Goal: Information Seeking & Learning: Find specific fact

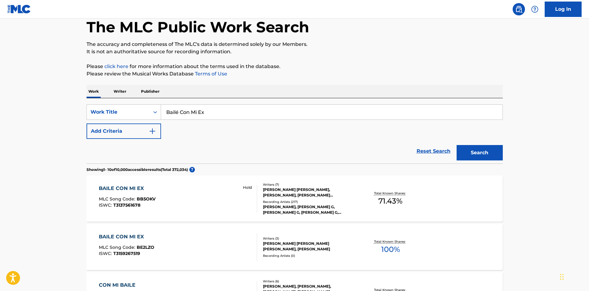
scroll to position [92, 0]
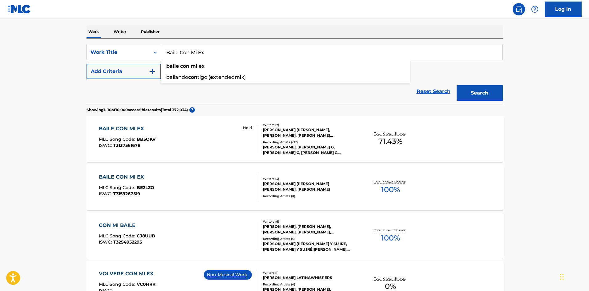
type input "Baile Con Mi Ex"
click at [457, 85] on button "Search" at bounding box center [480, 92] width 46 height 15
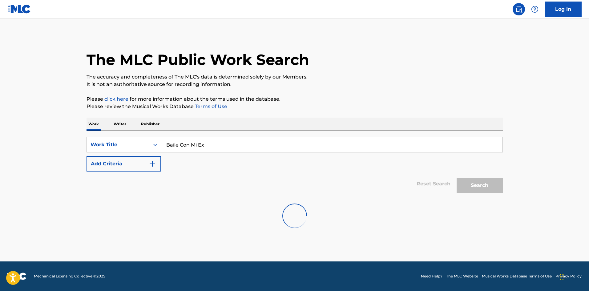
scroll to position [0, 0]
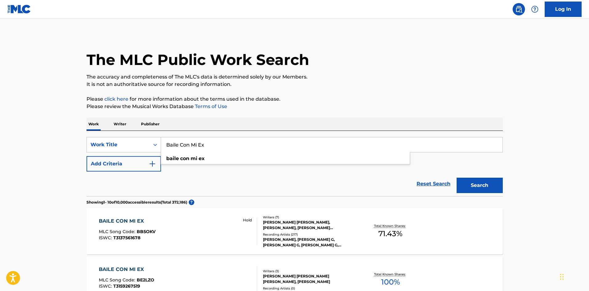
click at [146, 164] on button "Add Criteria" at bounding box center [124, 163] width 75 height 15
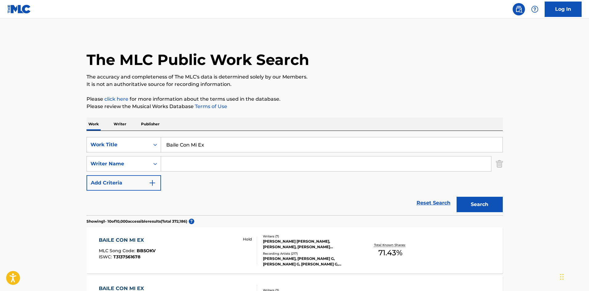
click at [191, 162] on input "Search Form" at bounding box center [326, 163] width 330 height 15
paste input "Bach"
type input "Bach"
click at [488, 204] on button "Search" at bounding box center [480, 204] width 46 height 15
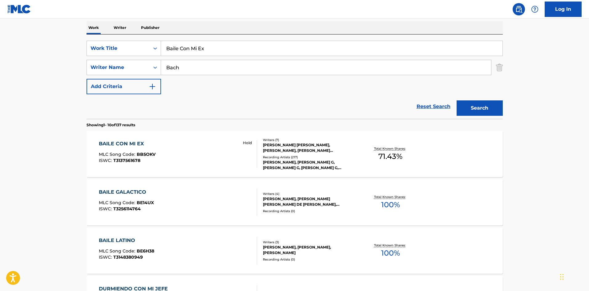
scroll to position [123, 0]
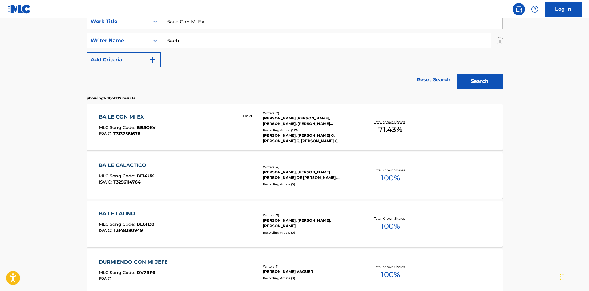
click at [180, 130] on div "BAILE CON MI EX MLC Song Code : BB5OKV ISWC : T3137561678 Hold" at bounding box center [178, 127] width 158 height 28
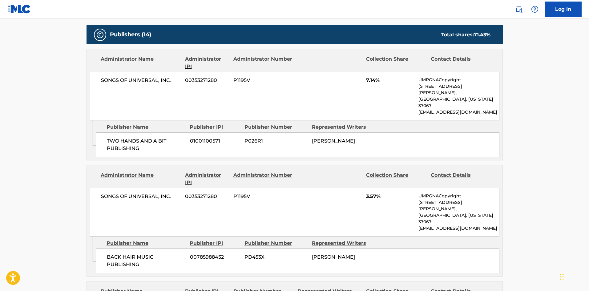
scroll to position [339, 0]
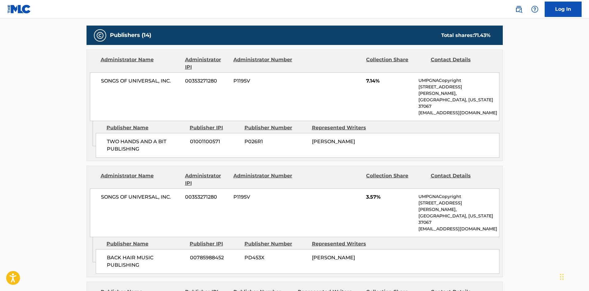
click at [108, 138] on span "TWO HANDS AND A BIT PUBLISHING" at bounding box center [146, 145] width 79 height 15
drag, startPoint x: 108, startPoint y: 132, endPoint x: 143, endPoint y: 128, distance: 35.4
click at [143, 138] on span "TWO HANDS AND A BIT PUBLISHING" at bounding box center [146, 145] width 79 height 15
click at [112, 138] on span "TWO HANDS AND A BIT PUBLISHING" at bounding box center [146, 145] width 79 height 15
drag, startPoint x: 112, startPoint y: 127, endPoint x: 136, endPoint y: 131, distance: 24.3
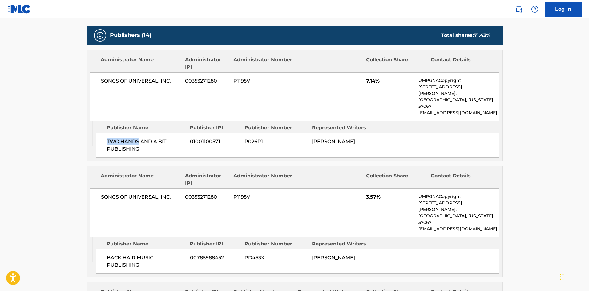
click at [136, 138] on span "TWO HANDS AND A BIT PUBLISHING" at bounding box center [146, 145] width 79 height 15
copy span "TWO HANDS"
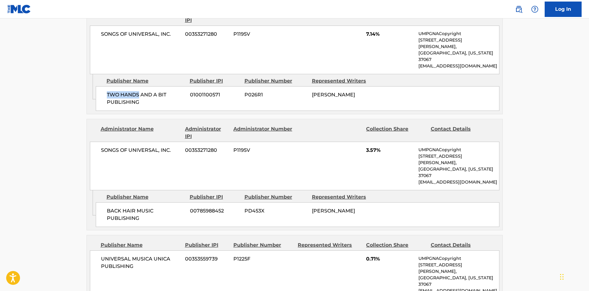
scroll to position [400, 0]
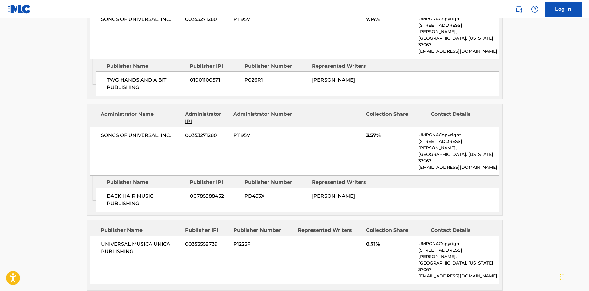
click at [109, 192] on span "BACK HAIR MUSIC PUBLISHING" at bounding box center [146, 199] width 79 height 15
drag, startPoint x: 109, startPoint y: 168, endPoint x: 135, endPoint y: 172, distance: 26.2
click at [135, 192] on span "BACK HAIR MUSIC PUBLISHING" at bounding box center [146, 199] width 79 height 15
copy span "BACK HAIR"
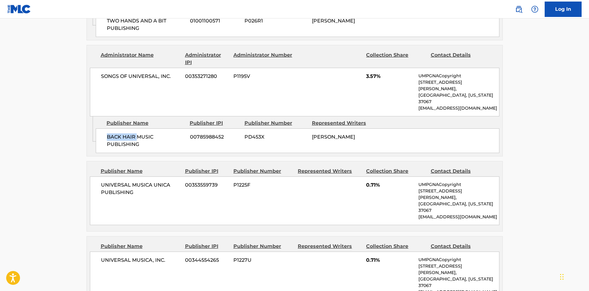
scroll to position [462, 0]
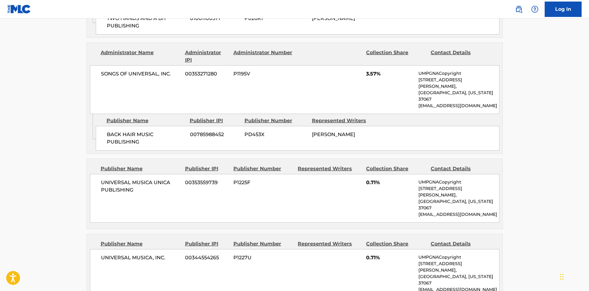
click at [101, 179] on span "UNIVERSAL MUSICA UNICA PUBLISHING" at bounding box center [141, 186] width 80 height 15
drag, startPoint x: 101, startPoint y: 154, endPoint x: 158, endPoint y: 152, distance: 56.7
click at [158, 174] on div "UNIVERSAL MUSICA UNICA PUBLISHING 00353559739 P1225F 0.71% UMPGNACopyright [STR…" at bounding box center [295, 198] width 410 height 49
copy span "UNIVERSAL MUSICA UNICA"
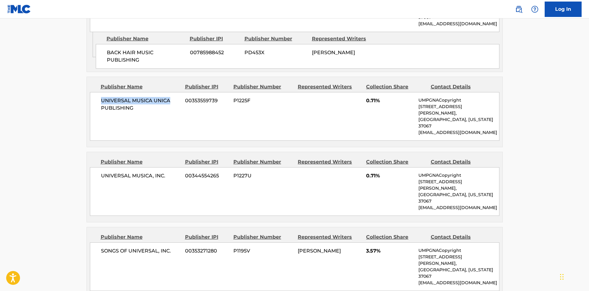
scroll to position [554, 0]
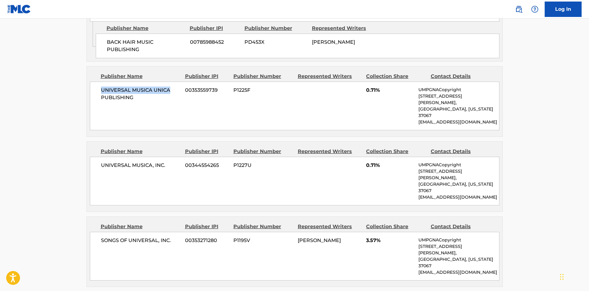
copy span "UNIVERSAL MUSICA UNICA"
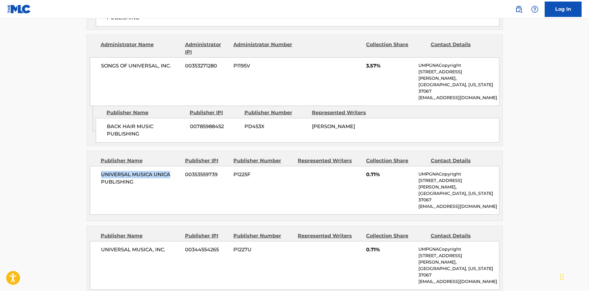
scroll to position [462, 0]
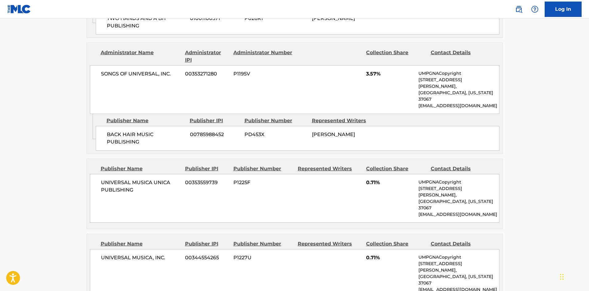
click at [115, 254] on span "UNIVERSAL MUSICA, INC." at bounding box center [141, 257] width 80 height 7
drag, startPoint x: 115, startPoint y: 216, endPoint x: 158, endPoint y: 213, distance: 43.5
click at [158, 249] on div "UNIVERSAL MUSICA, INC. 00344554265 P1227U 0.71% UMPGNACopyright [STREET_ADDRESS…" at bounding box center [295, 273] width 410 height 49
copy span "UNIVERSAL MUSICA, INC"
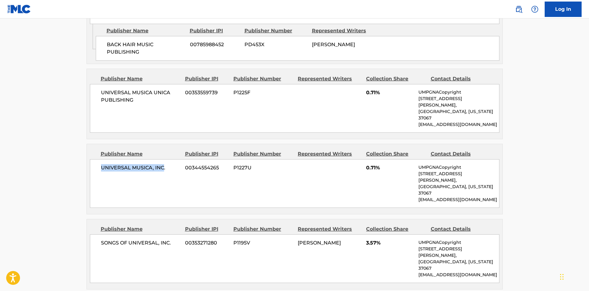
scroll to position [554, 0]
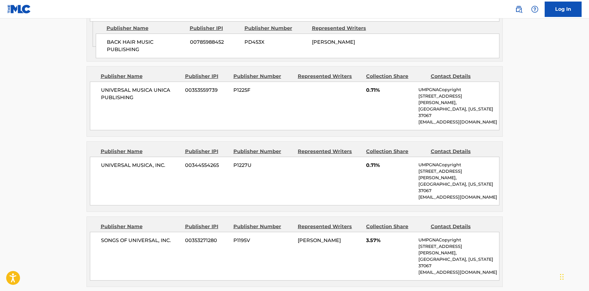
click at [108, 237] on span "SONGS OF UNIVERSAL, INC." at bounding box center [141, 240] width 80 height 7
drag, startPoint x: 108, startPoint y: 188, endPoint x: 171, endPoint y: 188, distance: 62.2
click at [171, 237] on span "SONGS OF UNIVERSAL, INC." at bounding box center [141, 240] width 80 height 7
copy div "SONGS OF UNIVERSAL, INC."
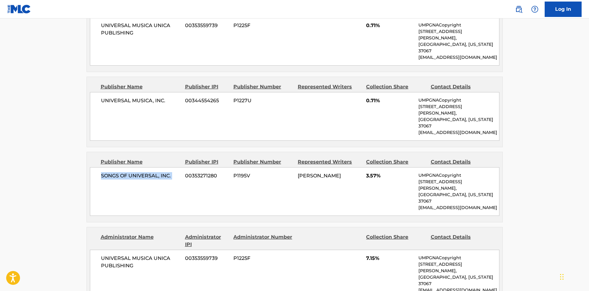
scroll to position [678, 0]
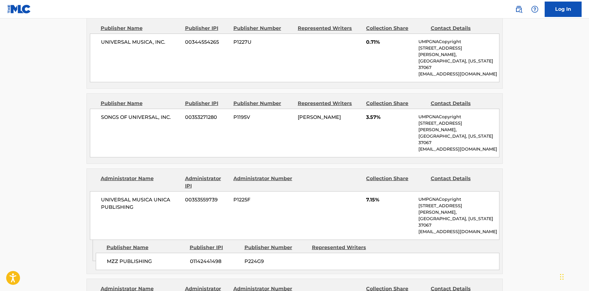
click at [109, 258] on span "MZZ PUBLISHING" at bounding box center [146, 261] width 79 height 7
drag, startPoint x: 109, startPoint y: 184, endPoint x: 138, endPoint y: 185, distance: 28.7
click at [138, 258] on span "MZZ PUBLISHING" at bounding box center [146, 261] width 79 height 7
copy span "MZZ PUBLISHING"
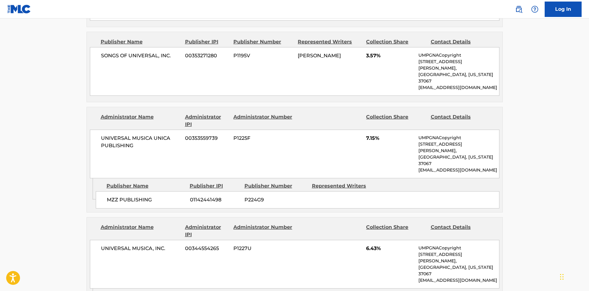
drag, startPoint x: 106, startPoint y: 219, endPoint x: 145, endPoint y: 218, distance: 39.7
copy span "[PERSON_NAME]'S AFIKOMAN"
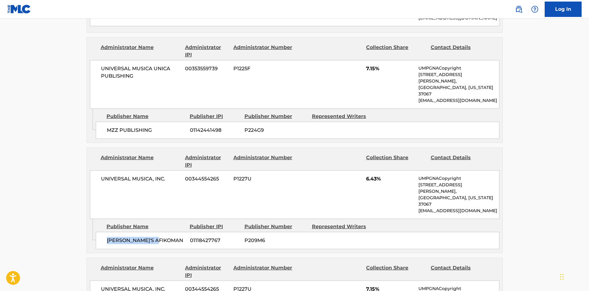
scroll to position [832, 0]
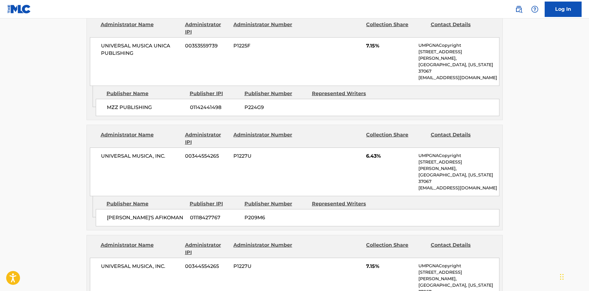
drag, startPoint x: 107, startPoint y: 225, endPoint x: 129, endPoint y: 228, distance: 22.7
copy span "SPREAD LOF"
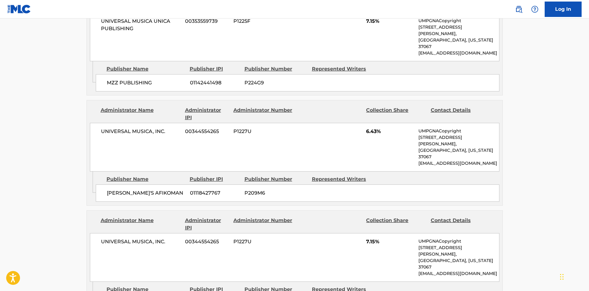
scroll to position [924, 0]
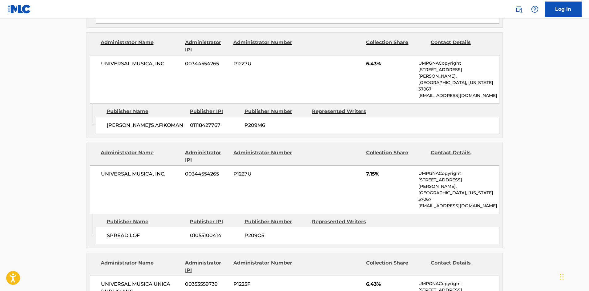
drag, startPoint x: 115, startPoint y: 230, endPoint x: 134, endPoint y: 229, distance: 19.5
copy span "AFIKOMAN"
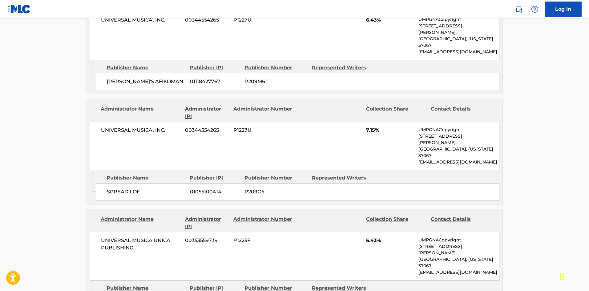
scroll to position [1047, 0]
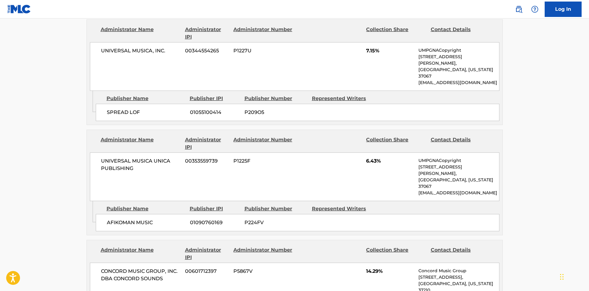
drag, startPoint x: 112, startPoint y: 210, endPoint x: 173, endPoint y: 204, distance: 61.3
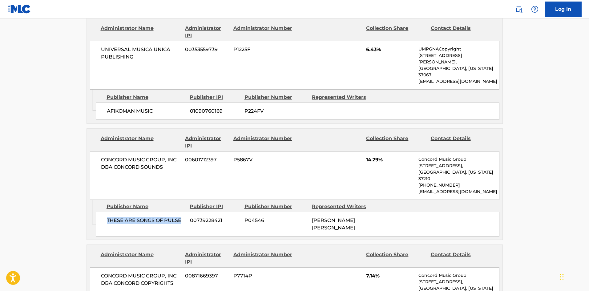
scroll to position [1170, 0]
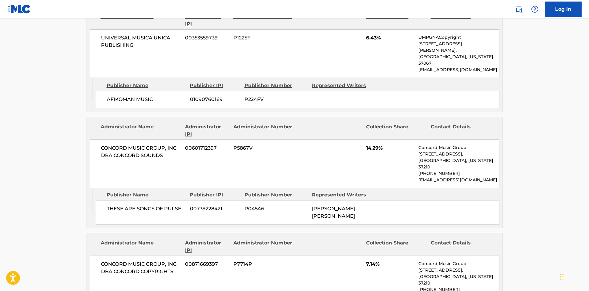
drag, startPoint x: 110, startPoint y: 199, endPoint x: 169, endPoint y: 194, distance: 59.7
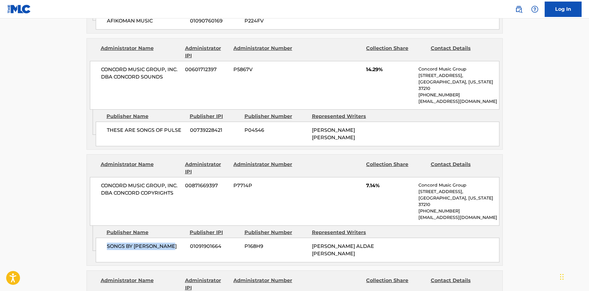
scroll to position [1263, 0]
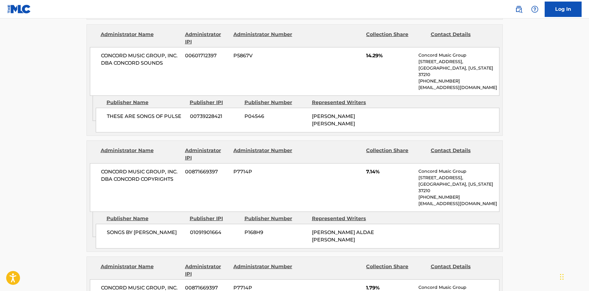
drag, startPoint x: 109, startPoint y: 203, endPoint x: 152, endPoint y: 204, distance: 43.1
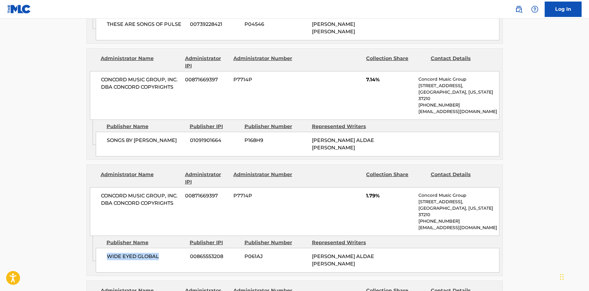
scroll to position [1355, 0]
drag, startPoint x: 112, startPoint y: 214, endPoint x: 122, endPoint y: 216, distance: 9.9
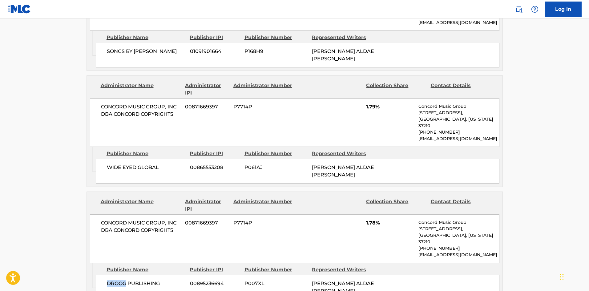
scroll to position [1447, 0]
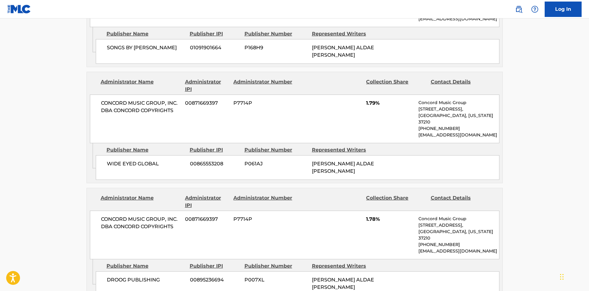
drag, startPoint x: 113, startPoint y: 229, endPoint x: 166, endPoint y: 230, distance: 53.0
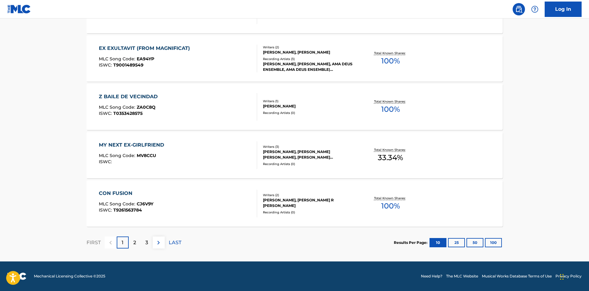
scroll to position [123, 0]
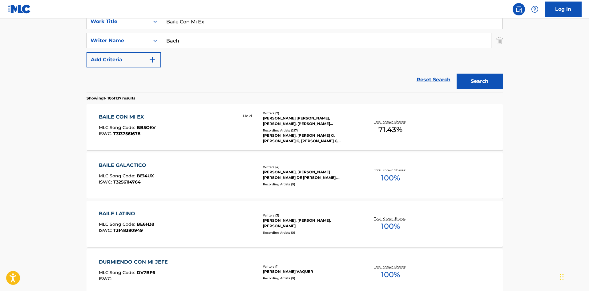
click at [260, 10] on nav "Log In" at bounding box center [294, 9] width 589 height 18
click at [258, 15] on nav "Log In" at bounding box center [294, 9] width 589 height 18
click at [258, 21] on input "Baile Con Mi Ex" at bounding box center [332, 21] width 342 height 15
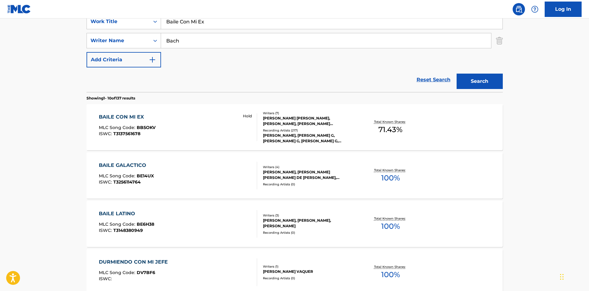
paste input "Magik 2.0"
type input "Magik 2.0"
click at [253, 33] on div "Bach" at bounding box center [326, 40] width 330 height 15
click at [253, 37] on input "Bach" at bounding box center [326, 40] width 330 height 15
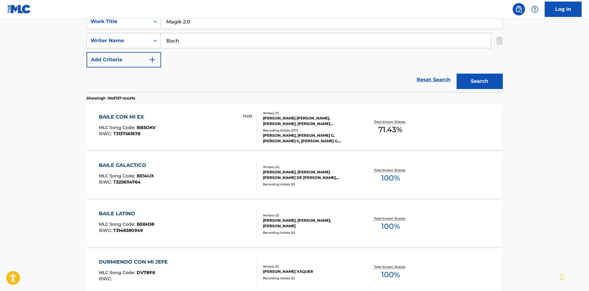
click at [253, 37] on input "Bach" at bounding box center [326, 40] width 330 height 15
click at [457, 74] on button "Search" at bounding box center [480, 81] width 46 height 15
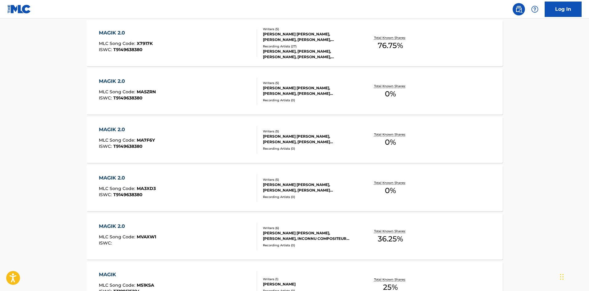
scroll to position [185, 0]
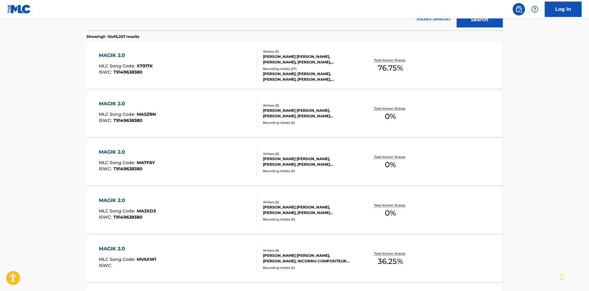
click at [128, 72] on span "T9149638380" at bounding box center [127, 72] width 29 height 6
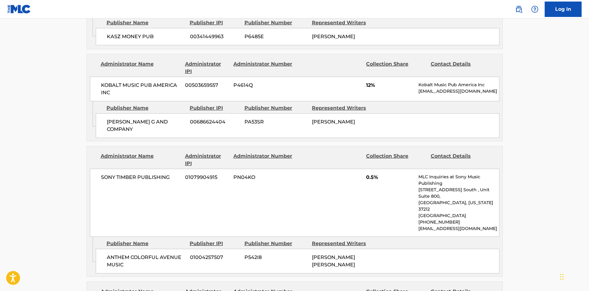
scroll to position [813, 0]
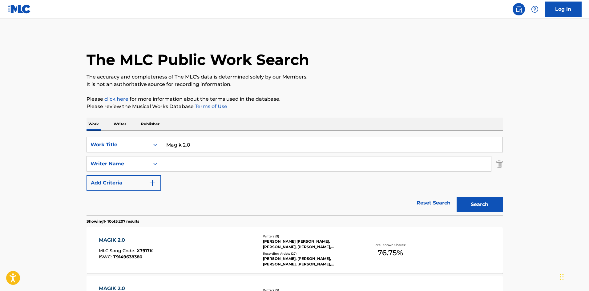
click at [196, 148] on input "Magik 2.0" at bounding box center [332, 144] width 342 height 15
click at [403, 144] on input "v" at bounding box center [332, 144] width 342 height 15
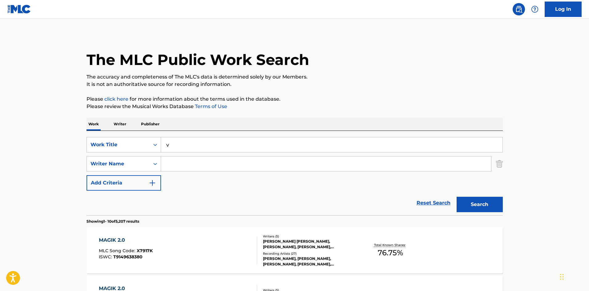
paste input "[PERSON_NAME] From The Block"
type input "[PERSON_NAME] From The Block"
click at [489, 208] on button "Search" at bounding box center [480, 204] width 46 height 15
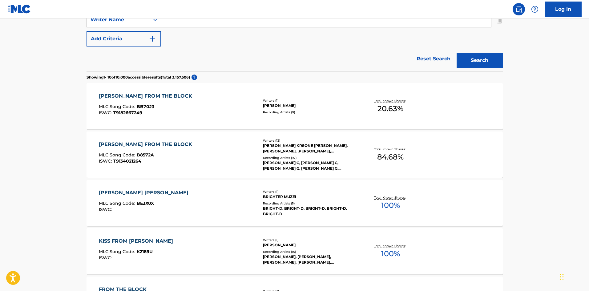
scroll to position [154, 0]
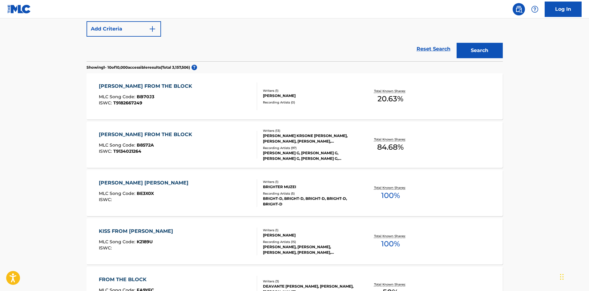
click at [145, 151] on div "ISWC : T9134021264" at bounding box center [147, 151] width 96 height 5
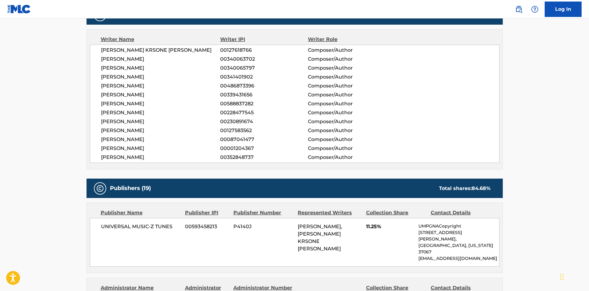
scroll to position [246, 0]
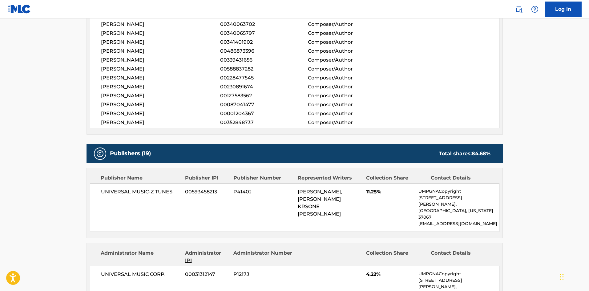
click at [110, 184] on div "UNIVERSAL MUSIC-Z TUNES 00593458213 P4140J [PERSON_NAME], [PERSON_NAME] KRSONE …" at bounding box center [295, 207] width 410 height 49
drag, startPoint x: 110, startPoint y: 184, endPoint x: 166, endPoint y: 184, distance: 56.1
click at [166, 184] on div "UNIVERSAL MUSIC-Z TUNES 00593458213 P4140J [PERSON_NAME], [PERSON_NAME] KRSONE …" at bounding box center [295, 207] width 410 height 49
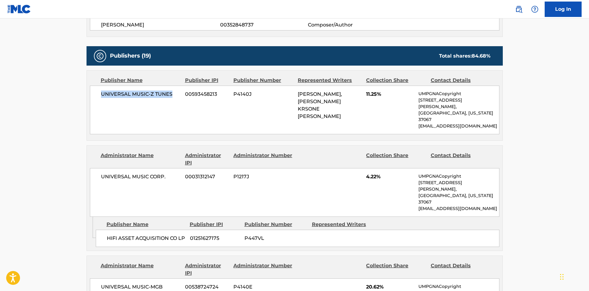
scroll to position [370, 0]
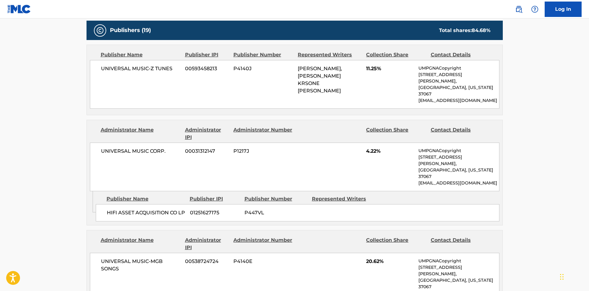
click at [111, 209] on span "HIFI ASSET ACQUISITION CO LP" at bounding box center [146, 212] width 79 height 7
drag, startPoint x: 111, startPoint y: 185, endPoint x: 127, endPoint y: 185, distance: 16.0
click at [127, 209] on span "HIFI ASSET ACQUISITION CO LP" at bounding box center [146, 212] width 79 height 7
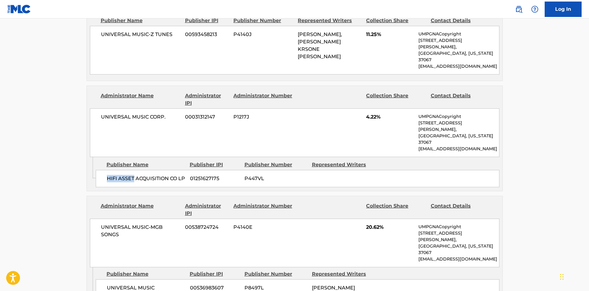
scroll to position [431, 0]
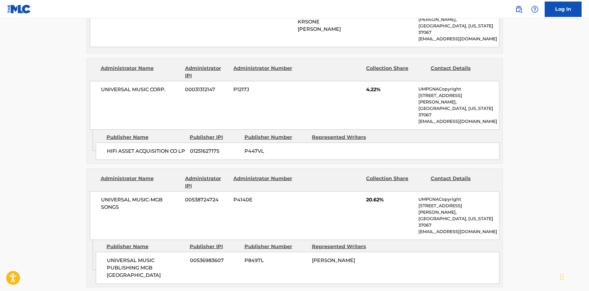
click at [113, 257] on span "UNIVERSAL MUSIC PUBLISHING MGB [GEOGRAPHIC_DATA]" at bounding box center [146, 268] width 79 height 22
drag, startPoint x: 113, startPoint y: 227, endPoint x: 160, endPoint y: 237, distance: 48.4
click at [160, 257] on span "UNIVERSAL MUSIC PUBLISHING MGB [GEOGRAPHIC_DATA]" at bounding box center [146, 268] width 79 height 22
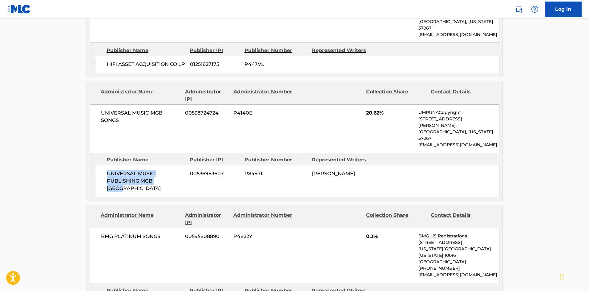
scroll to position [524, 0]
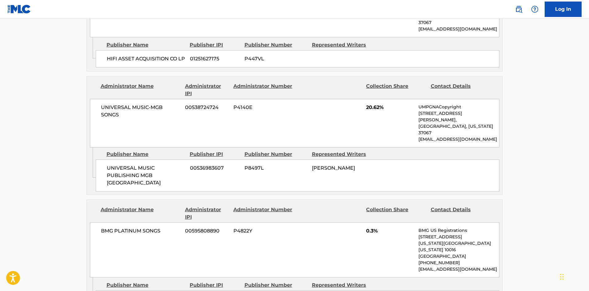
drag, startPoint x: 115, startPoint y: 258, endPoint x: 121, endPoint y: 255, distance: 7.3
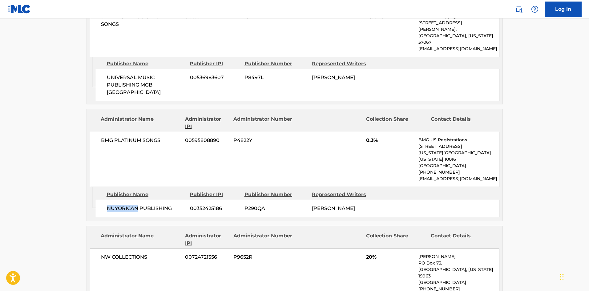
scroll to position [616, 0]
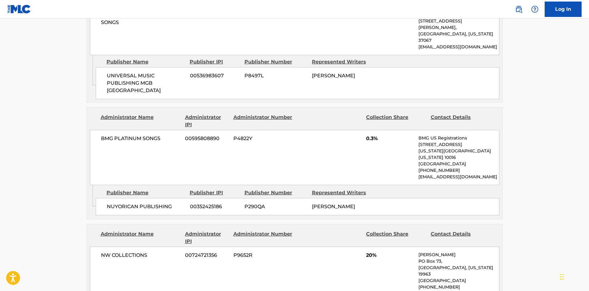
drag, startPoint x: 108, startPoint y: 270, endPoint x: 131, endPoint y: 270, distance: 22.8
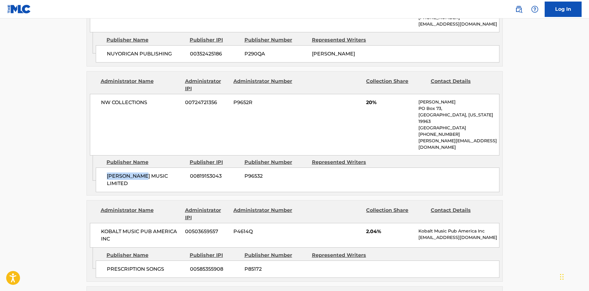
scroll to position [770, 0]
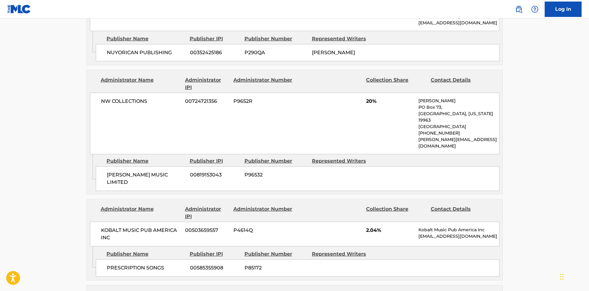
click at [107, 259] on div "PRESCRIPTION SONGS 00585355908 P85172" at bounding box center [298, 267] width 404 height 17
drag, startPoint x: 107, startPoint y: 209, endPoint x: 154, endPoint y: 195, distance: 49.0
click at [154, 259] on div "PRESCRIPTION SONGS 00585355908 P85172" at bounding box center [298, 267] width 404 height 17
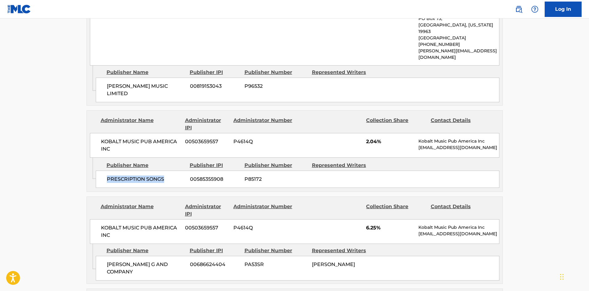
scroll to position [862, 0]
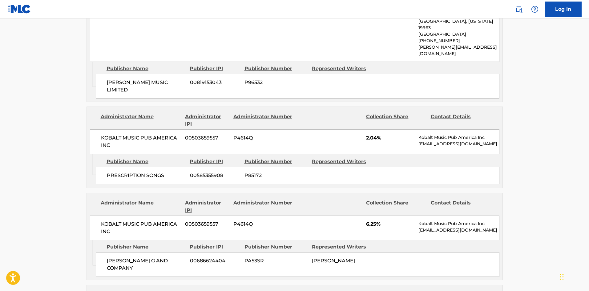
click at [108, 252] on div "[PERSON_NAME] G AND COMPANY 00686624404 PA53SR [PERSON_NAME]" at bounding box center [298, 264] width 404 height 25
drag, startPoint x: 108, startPoint y: 199, endPoint x: 158, endPoint y: 194, distance: 50.7
click at [158, 252] on div "[PERSON_NAME] G AND COMPANY 00686624404 PA53SR [PERSON_NAME]" at bounding box center [298, 264] width 404 height 25
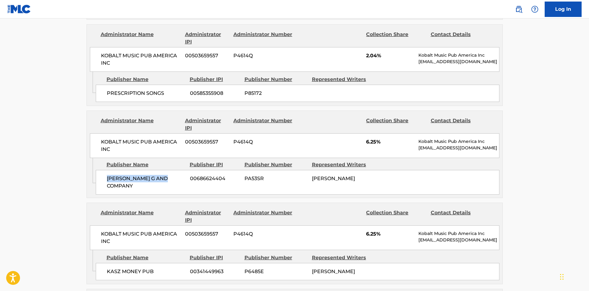
scroll to position [986, 0]
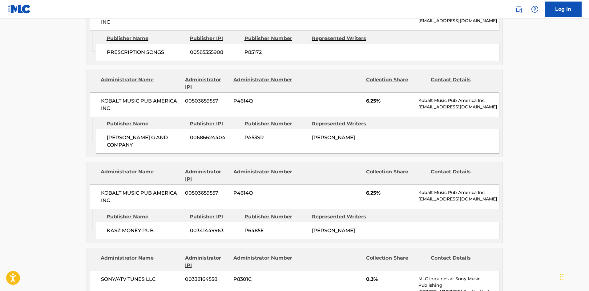
click at [115, 222] on div "KASZ MONEY PUB 00341449963 P6485E [PERSON_NAME]" at bounding box center [298, 230] width 404 height 17
drag, startPoint x: 115, startPoint y: 169, endPoint x: 129, endPoint y: 168, distance: 14.2
click at [129, 222] on div "KASZ MONEY PUB 00341449963 P6485E [PERSON_NAME]" at bounding box center [298, 230] width 404 height 17
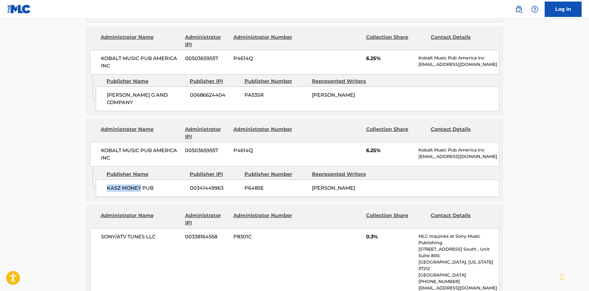
scroll to position [1047, 0]
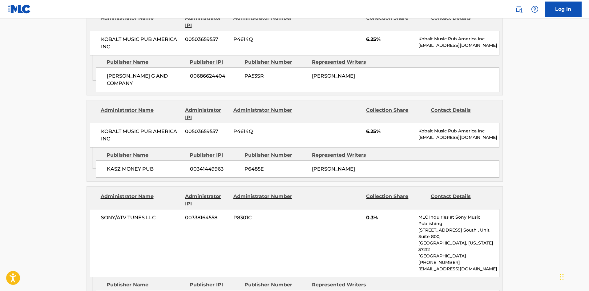
drag, startPoint x: 107, startPoint y: 221, endPoint x: 127, endPoint y: 220, distance: 20.1
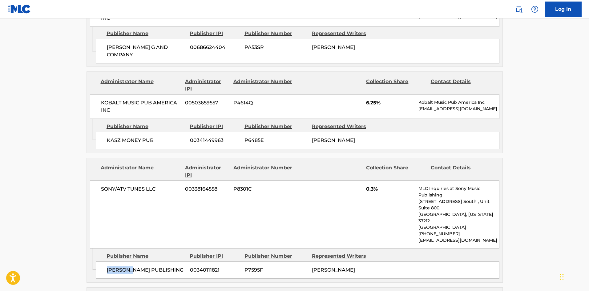
scroll to position [1140, 0]
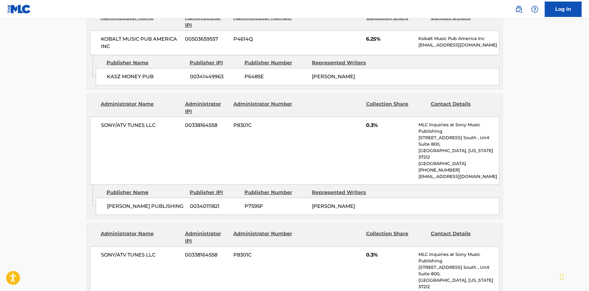
drag, startPoint x: 106, startPoint y: 245, endPoint x: 116, endPoint y: 243, distance: 10.6
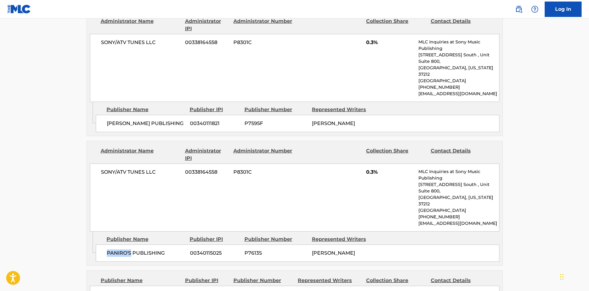
scroll to position [1232, 0]
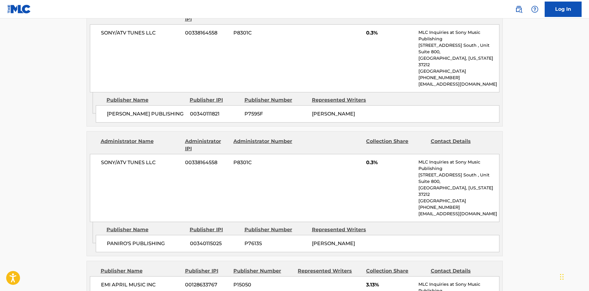
click at [105, 281] on span "EMI APRIL MUSIC INC" at bounding box center [141, 284] width 80 height 7
drag, startPoint x: 105, startPoint y: 195, endPoint x: 140, endPoint y: 191, distance: 34.7
click at [140, 281] on span "EMI APRIL MUSIC INC" at bounding box center [141, 284] width 80 height 7
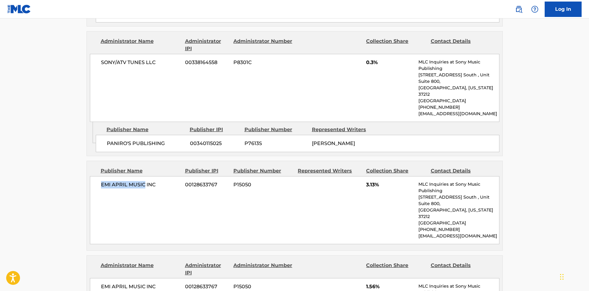
scroll to position [1355, 0]
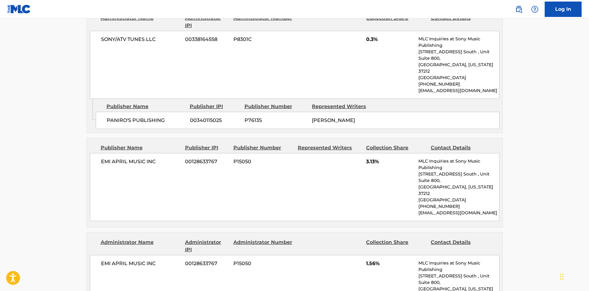
drag, startPoint x: 105, startPoint y: 222, endPoint x: 143, endPoint y: 221, distance: 37.3
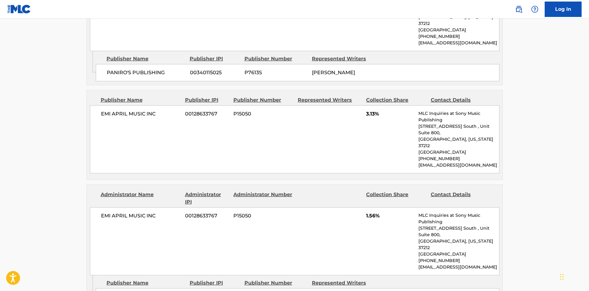
scroll to position [1478, 0]
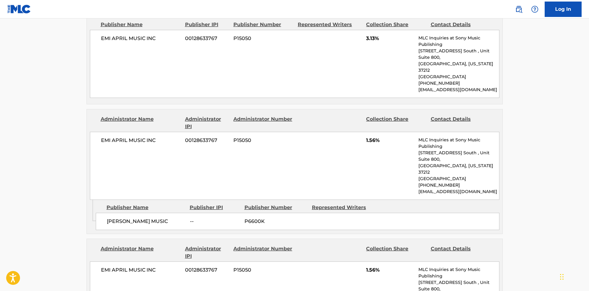
drag, startPoint x: 107, startPoint y: 216, endPoint x: 130, endPoint y: 219, distance: 23.6
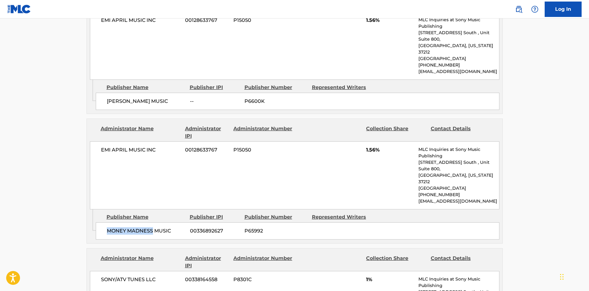
scroll to position [1632, 0]
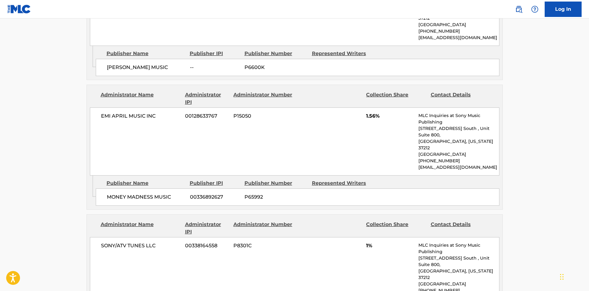
drag, startPoint x: 111, startPoint y: 180, endPoint x: 174, endPoint y: 181, distance: 63.8
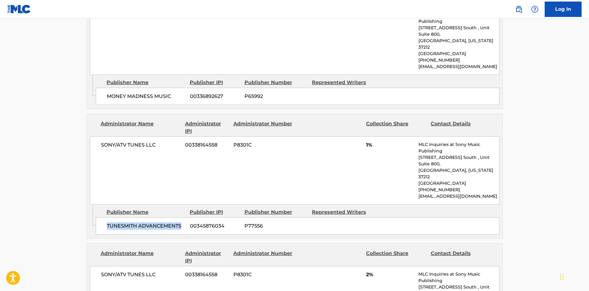
scroll to position [1755, 0]
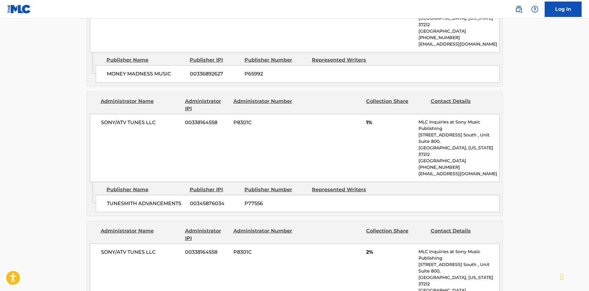
drag, startPoint x: 114, startPoint y: 174, endPoint x: 152, endPoint y: 179, distance: 38.5
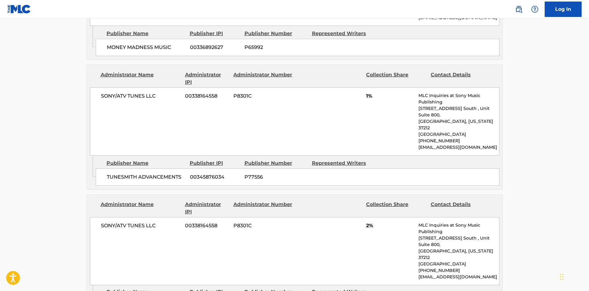
scroll to position [1848, 0]
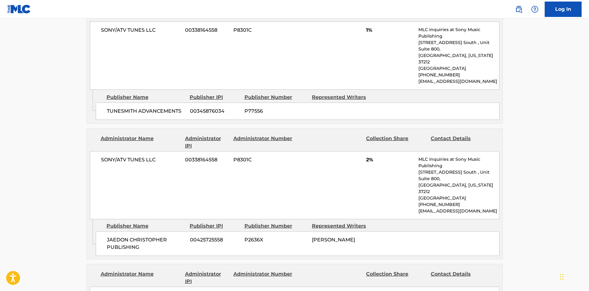
drag, startPoint x: 109, startPoint y: 205, endPoint x: 137, endPoint y: 215, distance: 28.9
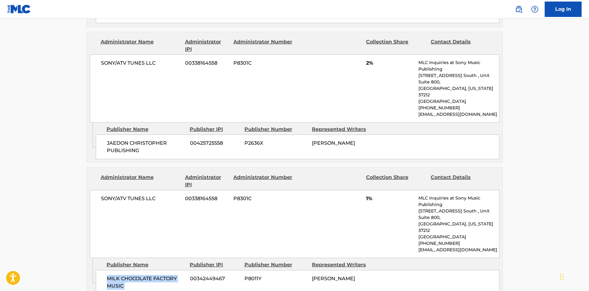
scroll to position [1971, 0]
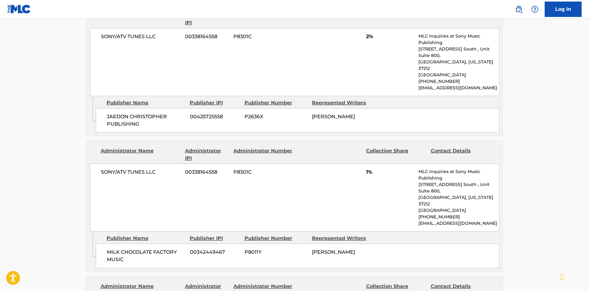
drag, startPoint x: 114, startPoint y: 204, endPoint x: 123, endPoint y: 204, distance: 9.9
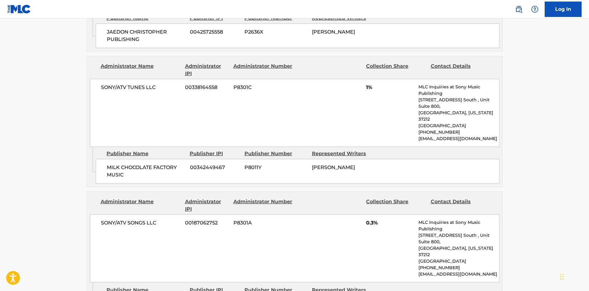
scroll to position [2063, 0]
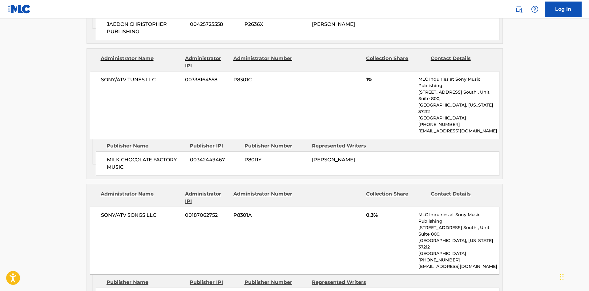
drag, startPoint x: 104, startPoint y: 152, endPoint x: 146, endPoint y: 150, distance: 41.9
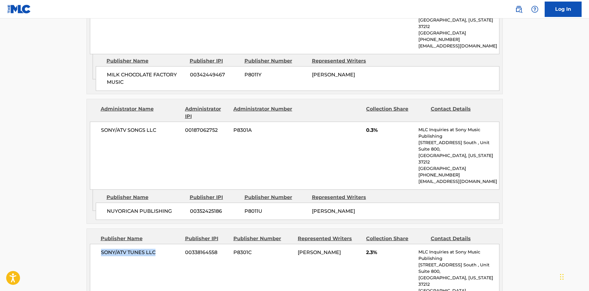
scroll to position [2156, 0]
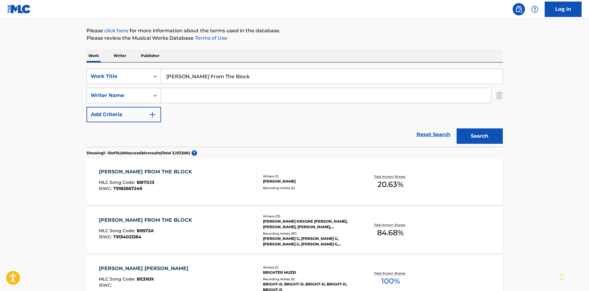
scroll to position [66, 0]
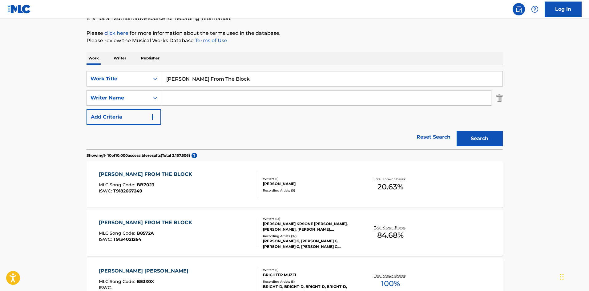
click at [212, 72] on input "[PERSON_NAME] From The Block" at bounding box center [332, 78] width 342 height 15
paste input "Magik 2.0"
type input "Magik 2.0"
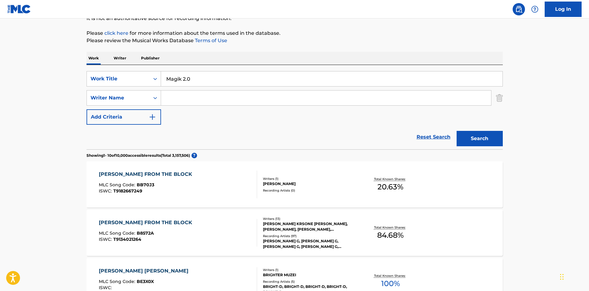
click at [480, 136] on button "Search" at bounding box center [480, 138] width 46 height 15
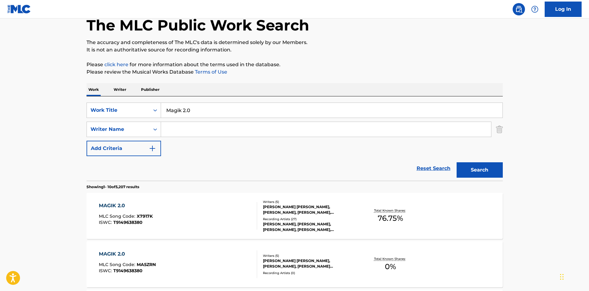
scroll to position [92, 0]
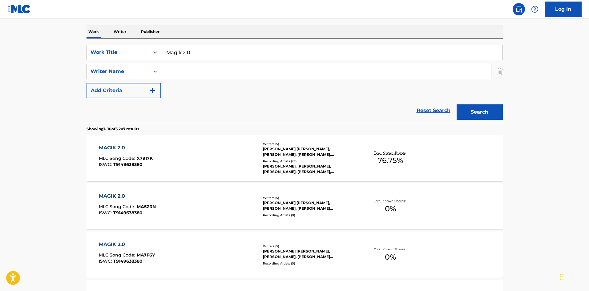
click at [171, 153] on div "MAGIK 2.0 MLC Song Code : X7917K ISWC : T9149638380" at bounding box center [178, 158] width 158 height 28
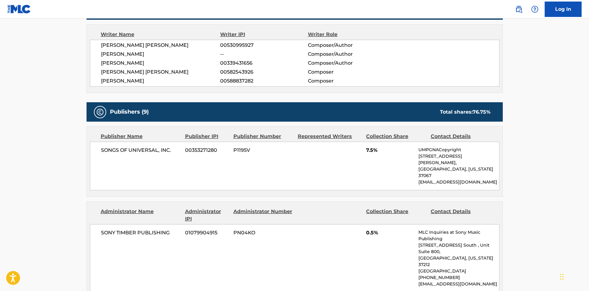
scroll to position [246, 0]
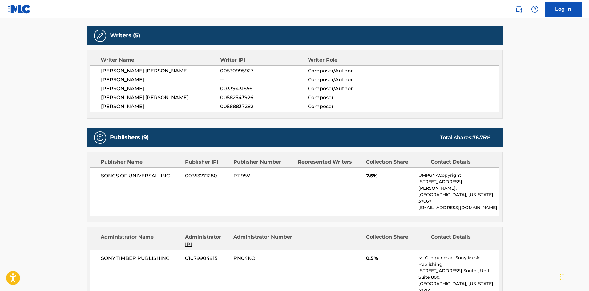
click at [106, 172] on div "SONGS OF UNIVERSAL, INC. 00353271280 P1195V 7.5% UMPGNACopyright [STREET_ADDRES…" at bounding box center [295, 191] width 410 height 49
drag, startPoint x: 106, startPoint y: 172, endPoint x: 163, endPoint y: 176, distance: 57.5
click at [163, 176] on div "SONGS OF UNIVERSAL, INC. 00353271280 P1195V 7.5% UMPGNACopyright [STREET_ADDRES…" at bounding box center [295, 191] width 410 height 49
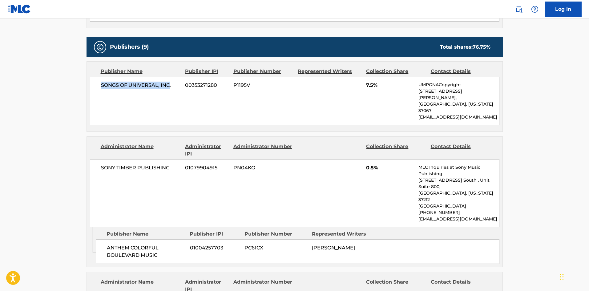
scroll to position [339, 0]
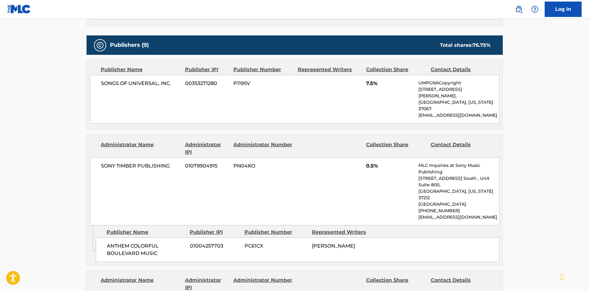
click at [109, 242] on span "ANTHEM COLORFUL BOULEVARD MUSIC" at bounding box center [146, 249] width 79 height 15
drag, startPoint x: 109, startPoint y: 221, endPoint x: 147, endPoint y: 219, distance: 37.3
click at [147, 242] on span "ANTHEM COLORFUL BOULEVARD MUSIC" at bounding box center [146, 249] width 79 height 15
click at [112, 237] on div "ANTHEM COLORFUL BOULEVARD MUSIC 01004257703 PC61CX [PERSON_NAME]" at bounding box center [298, 249] width 404 height 25
drag, startPoint x: 112, startPoint y: 214, endPoint x: 155, endPoint y: 226, distance: 44.5
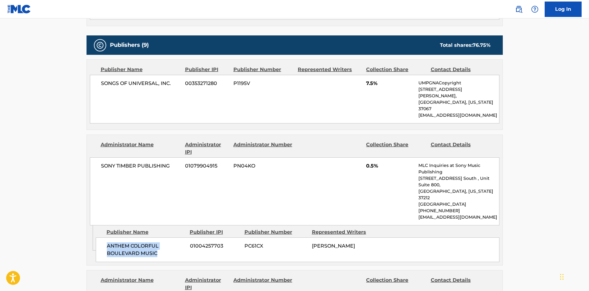
click at [155, 237] on div "ANTHEM COLORFUL BOULEVARD MUSIC 01004257703 PC61CX [PERSON_NAME]" at bounding box center [298, 249] width 404 height 25
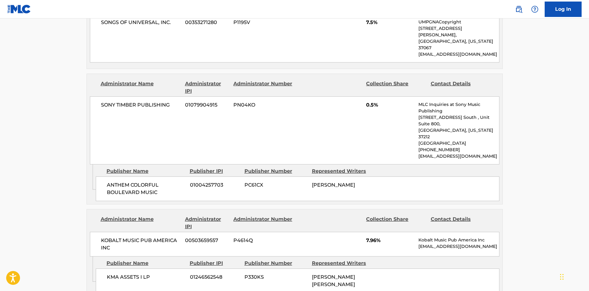
scroll to position [400, 0]
click at [106, 268] on div "KMA ASSETS I LP 01246562548 P330KS [PERSON_NAME] [PERSON_NAME]" at bounding box center [298, 280] width 404 height 25
drag, startPoint x: 106, startPoint y: 245, endPoint x: 129, endPoint y: 253, distance: 24.6
click at [129, 268] on div "KMA ASSETS I LP 01246562548 P330KS [PERSON_NAME] [PERSON_NAME]" at bounding box center [298, 280] width 404 height 25
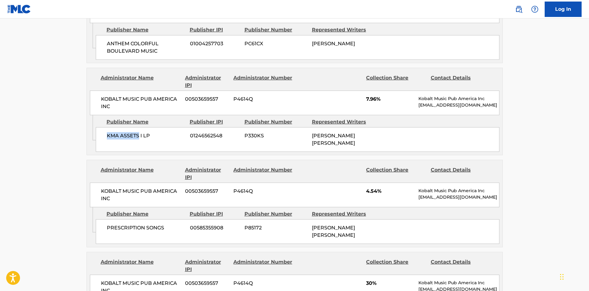
scroll to position [554, 0]
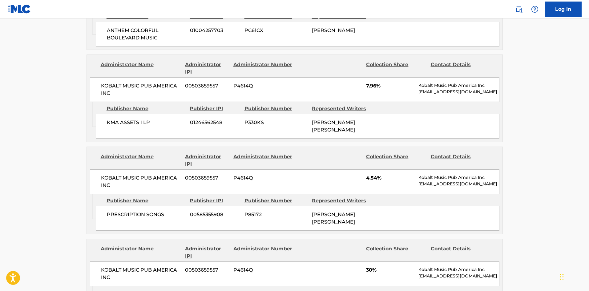
click at [118, 211] on span "PRESCRIPTION SONGS" at bounding box center [146, 214] width 79 height 7
drag, startPoint x: 118, startPoint y: 185, endPoint x: 161, endPoint y: 184, distance: 43.1
click at [161, 206] on div "PRESCRIPTION SONGS 00585355908 P85172 [PERSON_NAME] [PERSON_NAME]" at bounding box center [298, 218] width 404 height 25
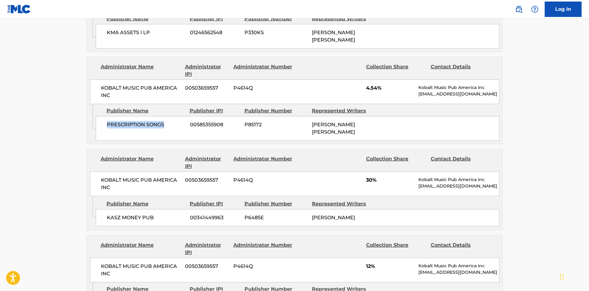
scroll to position [647, 0]
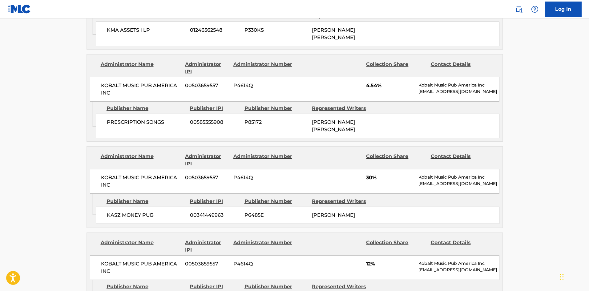
click at [104, 207] on div "KASZ MONEY PUB 00341449963 P6485E [PERSON_NAME]" at bounding box center [298, 215] width 404 height 17
drag, startPoint x: 104, startPoint y: 185, endPoint x: 132, endPoint y: 186, distance: 28.6
click at [132, 207] on div "KASZ MONEY PUB 00341449963 P6485E [PERSON_NAME]" at bounding box center [298, 215] width 404 height 17
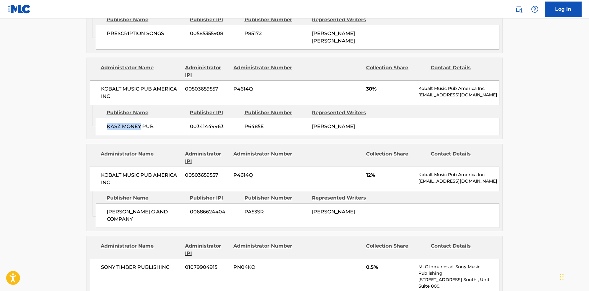
scroll to position [739, 0]
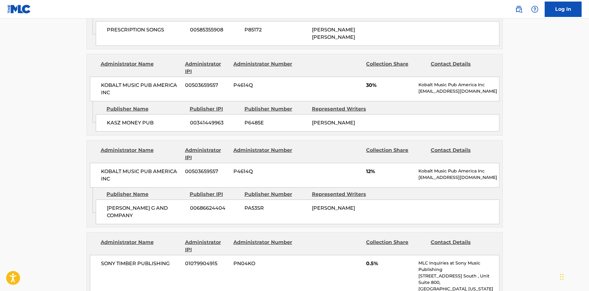
click at [112, 204] on span "[PERSON_NAME] G AND COMPANY" at bounding box center [146, 211] width 79 height 15
drag, startPoint x: 112, startPoint y: 185, endPoint x: 160, endPoint y: 180, distance: 48.0
click at [160, 204] on span "[PERSON_NAME] G AND COMPANY" at bounding box center [146, 211] width 79 height 15
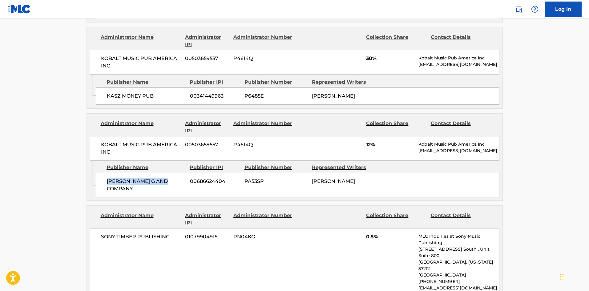
scroll to position [832, 0]
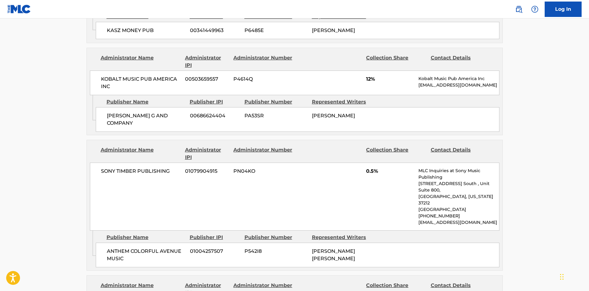
click at [114, 248] on span "ANTHEM COLORFUL AVENUE MUSIC" at bounding box center [146, 255] width 79 height 15
drag, startPoint x: 114, startPoint y: 210, endPoint x: 141, endPoint y: 213, distance: 27.0
click at [141, 248] on span "ANTHEM COLORFUL AVENUE MUSIC" at bounding box center [146, 255] width 79 height 15
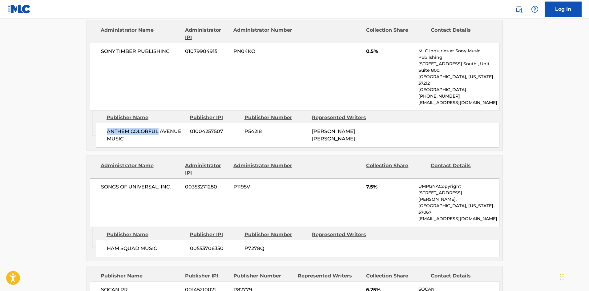
scroll to position [955, 0]
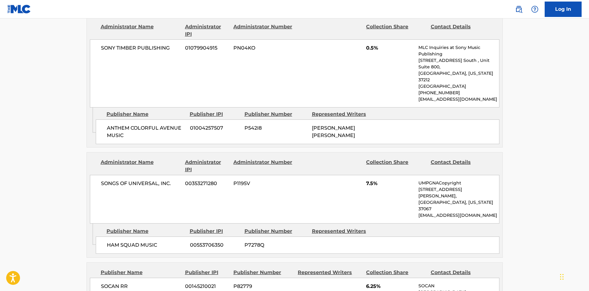
click at [112, 241] on span "HAM SQUAD MUSIC" at bounding box center [146, 244] width 79 height 7
drag, startPoint x: 112, startPoint y: 194, endPoint x: 129, endPoint y: 190, distance: 17.6
click at [129, 241] on span "HAM SQUAD MUSIC" at bounding box center [146, 244] width 79 height 7
click at [107, 241] on span "HAM SQUAD MUSIC" at bounding box center [146, 244] width 79 height 7
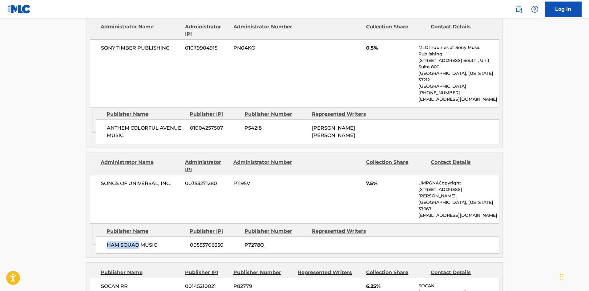
drag, startPoint x: 107, startPoint y: 196, endPoint x: 130, endPoint y: 193, distance: 23.3
click at [130, 241] on span "HAM SQUAD MUSIC" at bounding box center [146, 244] width 79 height 7
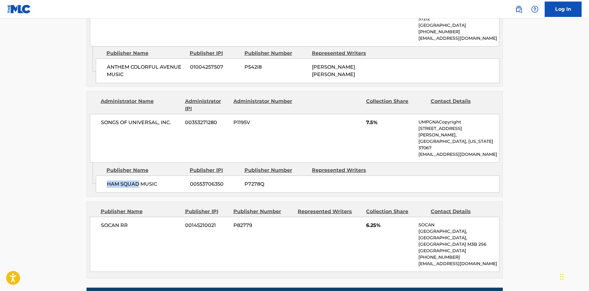
scroll to position [1016, 0]
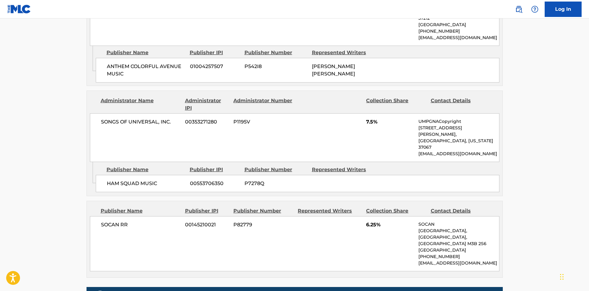
click at [109, 221] on span "SOCAN RR" at bounding box center [141, 224] width 80 height 7
drag, startPoint x: 109, startPoint y: 173, endPoint x: 124, endPoint y: 175, distance: 14.5
click at [124, 221] on span "SOCAN RR" at bounding box center [141, 224] width 80 height 7
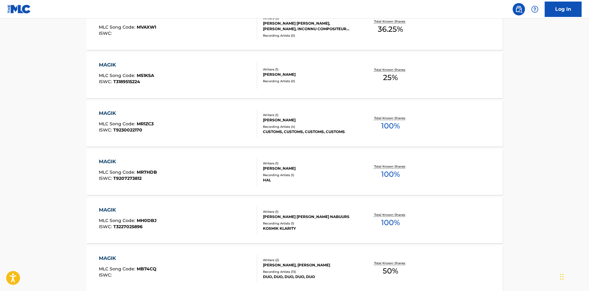
scroll to position [92, 0]
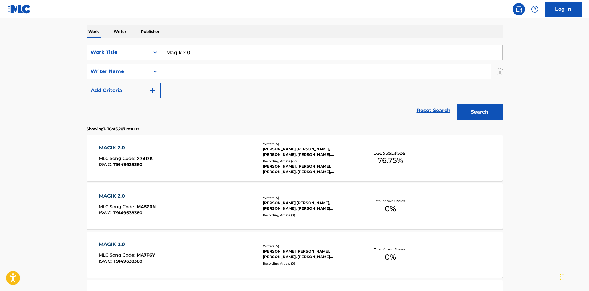
click at [145, 157] on span "X7917K" at bounding box center [145, 159] width 16 height 6
